Goal: Task Accomplishment & Management: Complete application form

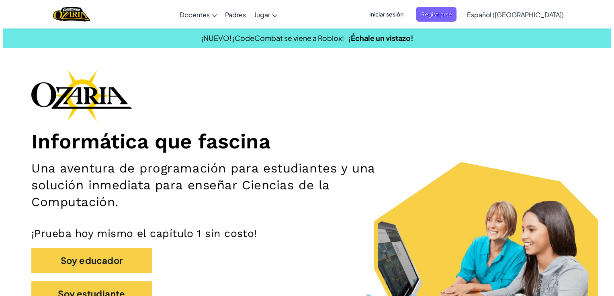
scroll to position [84, 0]
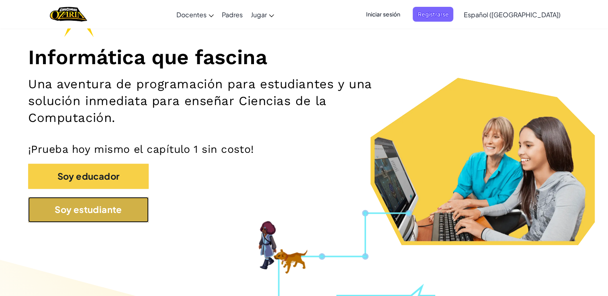
click at [131, 218] on button "Soy estudiante" at bounding box center [88, 209] width 121 height 25
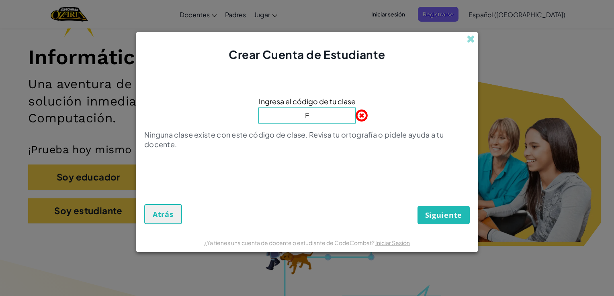
type input "FunnyBeanMost"
click at [444, 213] on span "Siguiente" at bounding box center [443, 216] width 37 height 10
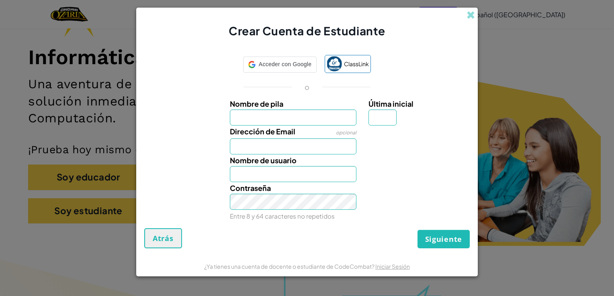
click at [444, 213] on div "Contraseña Entre 8 y 64 caracteres no repetidos" at bounding box center [306, 202] width 333 height 40
type input "[PERSON_NAME]"
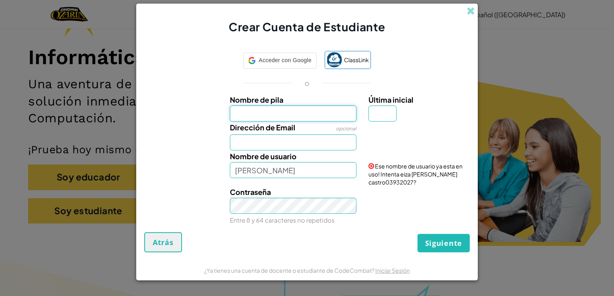
click at [305, 107] on input "Nombre de pila" at bounding box center [293, 114] width 127 height 16
click at [316, 118] on input "Nombre de pila" at bounding box center [293, 114] width 127 height 16
type input "[PERSON_NAME]"
type input "i"
type input "[EMAIL_ADDRESS][DOMAIN_NAME]"
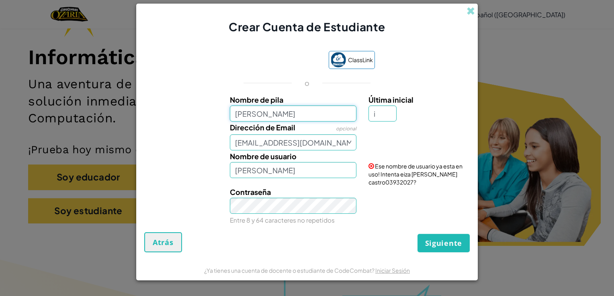
type input "[PERSON_NAME]"
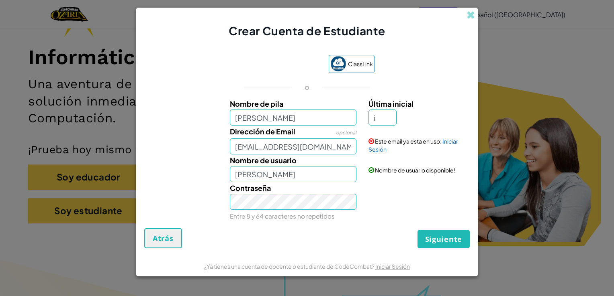
click at [434, 227] on div "ClassLink o Nombre de pila eiza [PERSON_NAME] Última inicial i Dirección de Ema…" at bounding box center [306, 138] width 325 height 182
click at [438, 235] on span "Siguiente" at bounding box center [443, 240] width 37 height 10
click at [438, 235] on button "Crear Cuenta" at bounding box center [436, 239] width 67 height 18
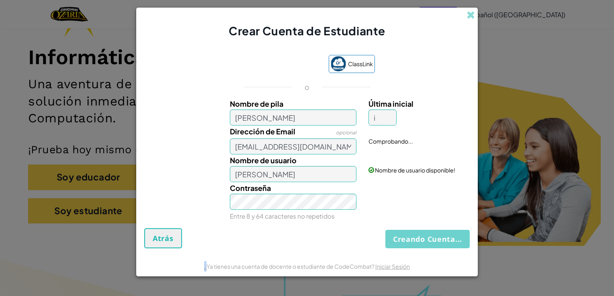
click at [438, 235] on div "Creando Cuenta... Atrás" at bounding box center [306, 239] width 325 height 20
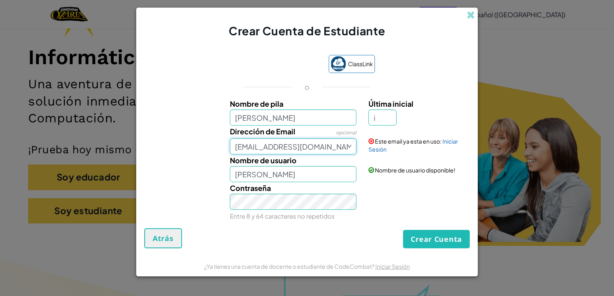
drag, startPoint x: 339, startPoint y: 148, endPoint x: 215, endPoint y: 178, distance: 127.6
click at [215, 178] on div "Nombre de pila eiza [PERSON_NAME] Última inicial i Dirección de Email opcional …" at bounding box center [306, 159] width 321 height 123
click at [392, 182] on div "Contraseña Entre 8 y 64 caracteres no repetidos" at bounding box center [306, 202] width 333 height 40
click at [420, 230] on button "Crear Cuenta" at bounding box center [436, 239] width 67 height 18
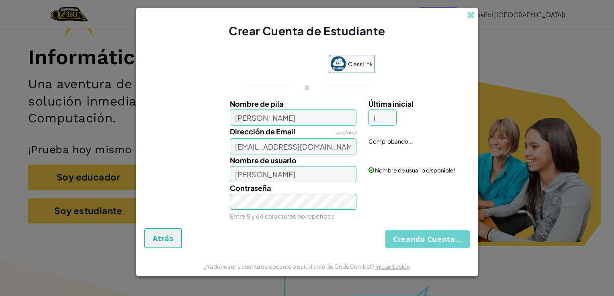
click at [422, 242] on div "Creando Cuenta... Atrás" at bounding box center [306, 239] width 325 height 20
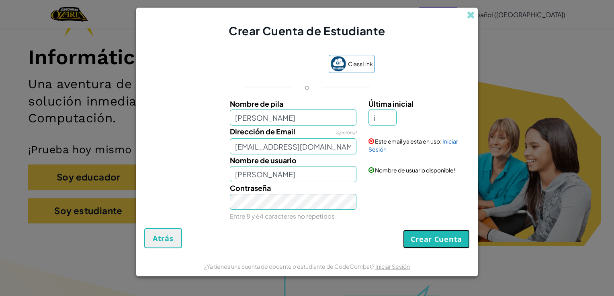
click at [422, 242] on button "Crear Cuenta" at bounding box center [436, 239] width 67 height 18
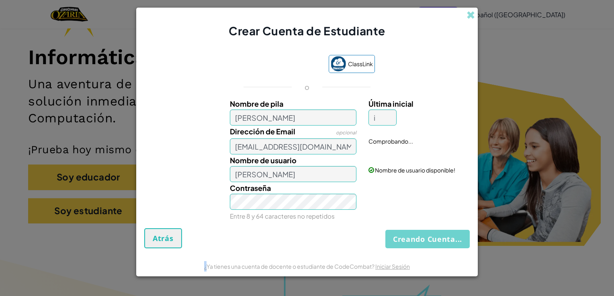
click at [422, 242] on div "Creando Cuenta... Atrás" at bounding box center [306, 239] width 325 height 20
click at [422, 242] on button "Creando Cuenta..." at bounding box center [427, 239] width 84 height 18
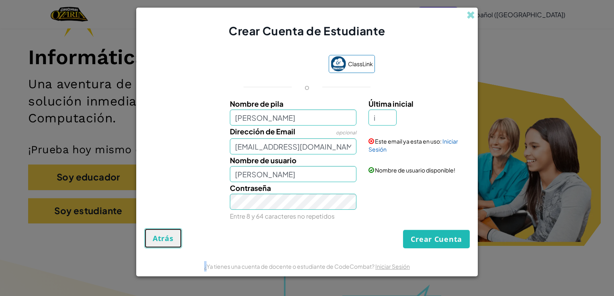
click at [173, 239] on span "Atrás" at bounding box center [163, 239] width 21 height 10
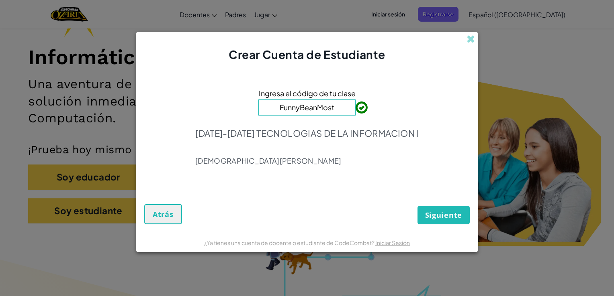
drag, startPoint x: 173, startPoint y: 239, endPoint x: 327, endPoint y: 141, distance: 183.1
click at [327, 141] on div "Crear Cuenta de Estudiante Ingresa el código de tu clase FunnyBeanMost [DATE]-[…" at bounding box center [306, 142] width 341 height 221
drag, startPoint x: 186, startPoint y: 174, endPoint x: 180, endPoint y: 184, distance: 12.3
click at [180, 184] on div "Ingresa el código de tu clase FunnyBeanMost [DATE]-[DATE] TECNOLOGIAS DE LA INF…" at bounding box center [306, 129] width 325 height 117
click at [160, 205] on button "Atrás" at bounding box center [163, 214] width 38 height 20
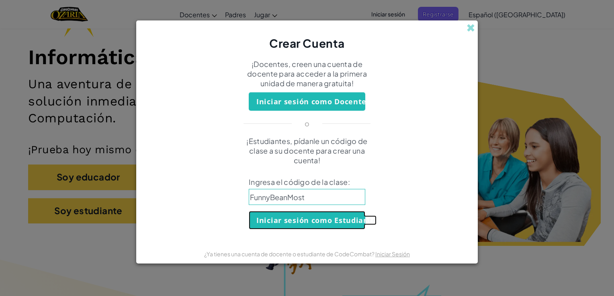
click at [311, 218] on button "Iniciar sesión como Estudiante" at bounding box center [307, 220] width 116 height 18
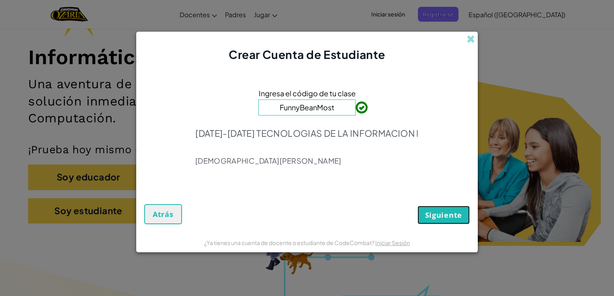
click at [437, 219] on span "Siguiente" at bounding box center [443, 216] width 37 height 10
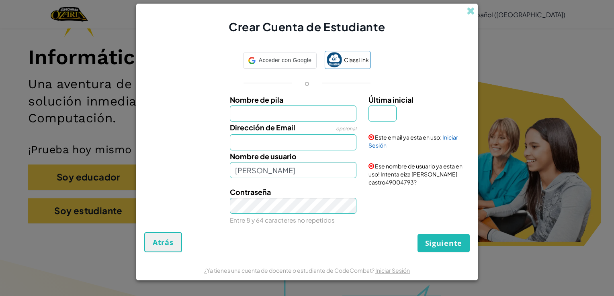
click at [263, 120] on input "Nombre de pila" at bounding box center [293, 114] width 127 height 16
click at [468, 11] on div at bounding box center [527, 74] width 157 height 133
click at [471, 9] on div at bounding box center [527, 74] width 157 height 133
click at [468, 12] on div at bounding box center [527, 74] width 157 height 133
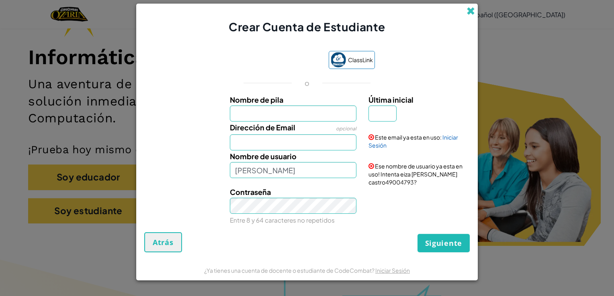
click at [471, 9] on span at bounding box center [470, 11] width 8 height 8
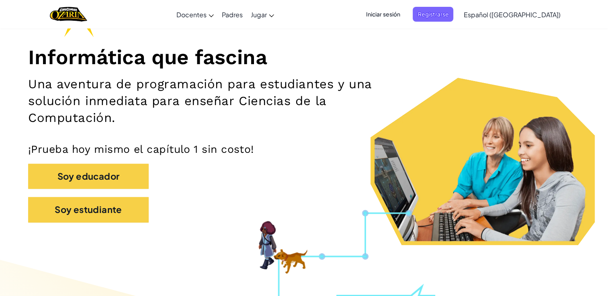
click at [397, 15] on span "Iniciar sesión" at bounding box center [382, 14] width 43 height 15
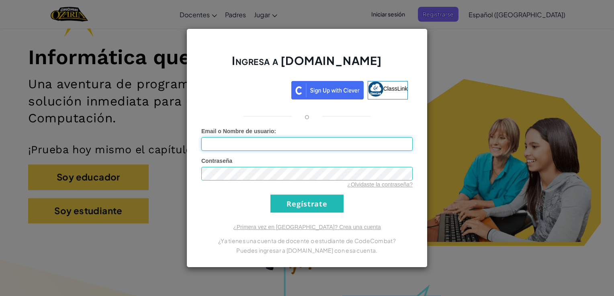
type input "[PERSON_NAME]"
click at [315, 209] on input "Regístrate" at bounding box center [306, 204] width 73 height 18
